Goal: Navigation & Orientation: Find specific page/section

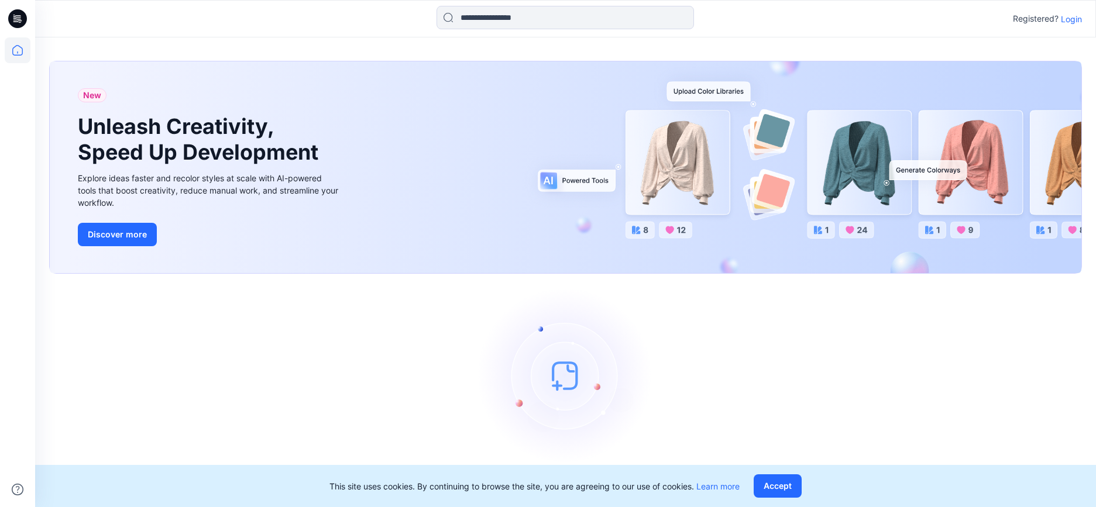
click at [1072, 18] on p "Login" at bounding box center [1071, 19] width 21 height 12
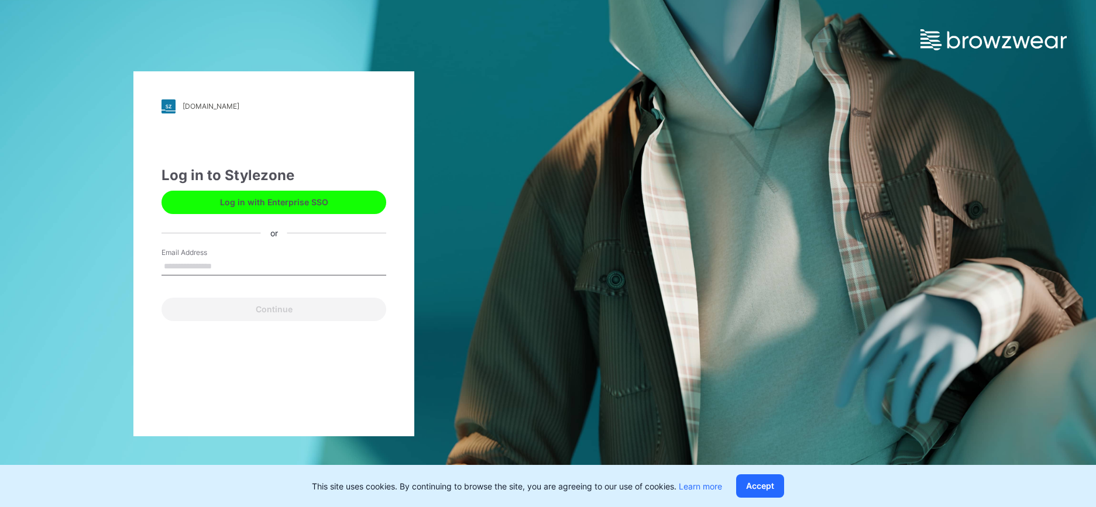
click at [269, 200] on button "Log in with Enterprise SSO" at bounding box center [274, 202] width 225 height 23
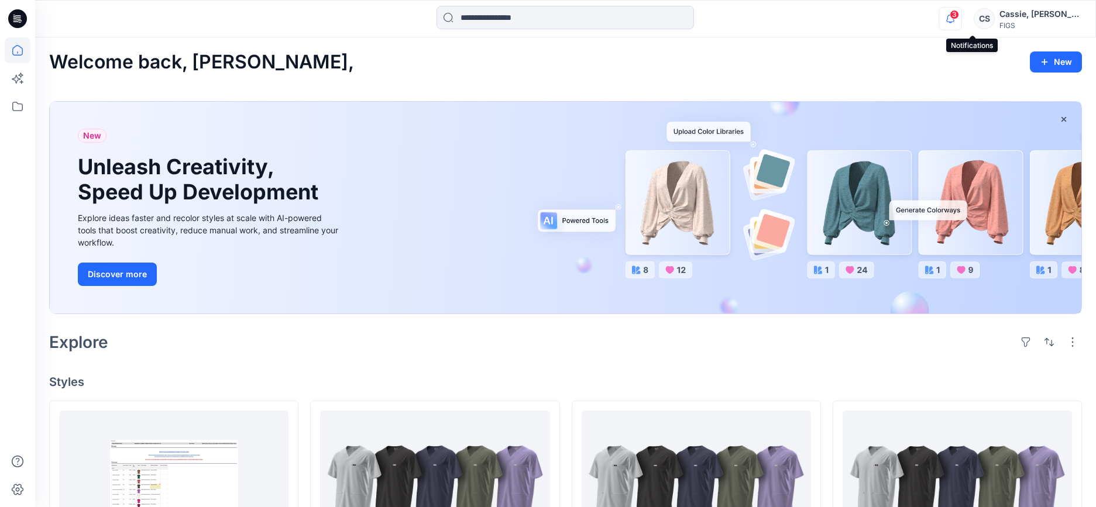
click at [962, 18] on icon "button" at bounding box center [950, 18] width 22 height 23
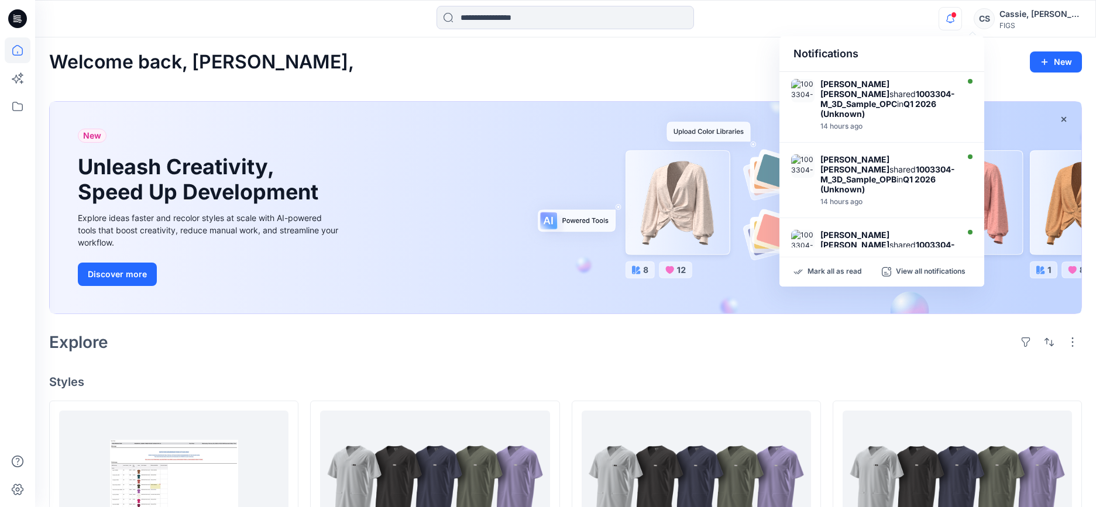
click at [843, 29] on div "Notifications Mohammad Shahansha Ansari shared 1003304-M_3D_Sample_OPC in Q1 20…" at bounding box center [565, 19] width 1061 height 26
